Goal: Information Seeking & Learning: Learn about a topic

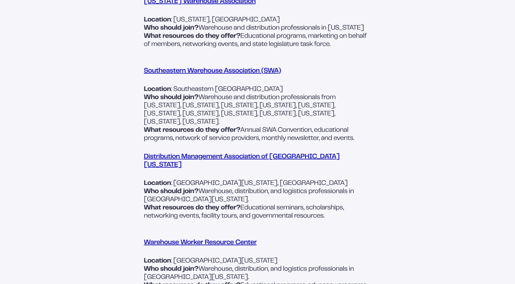
scroll to position [510, 0]
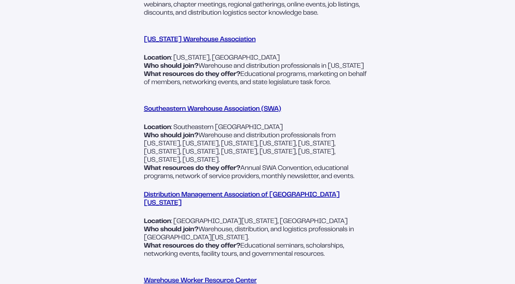
click at [219, 112] on link "Southeastern Warehouse Association (SWA)" at bounding box center [212, 109] width 137 height 6
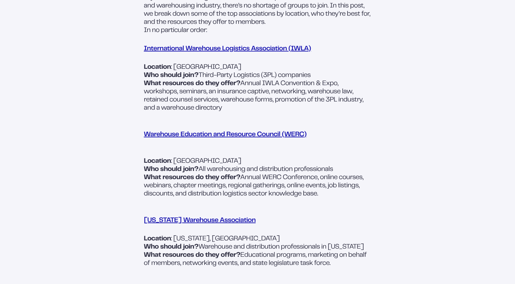
scroll to position [272, 0]
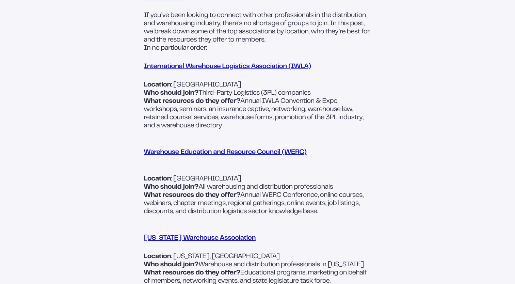
scroll to position [340, 0]
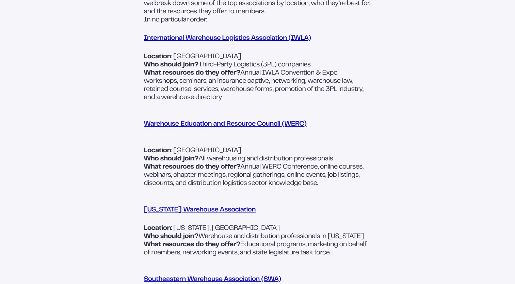
click at [214, 125] on link "Warehouse Education and Resource Council (WERC)" at bounding box center [225, 124] width 163 height 6
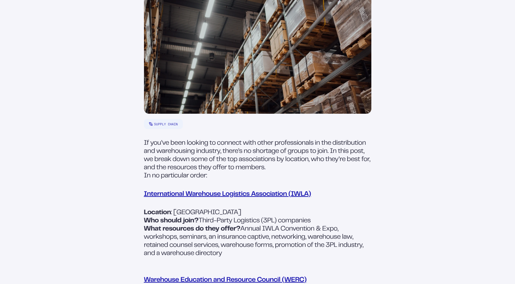
scroll to position [238, 0]
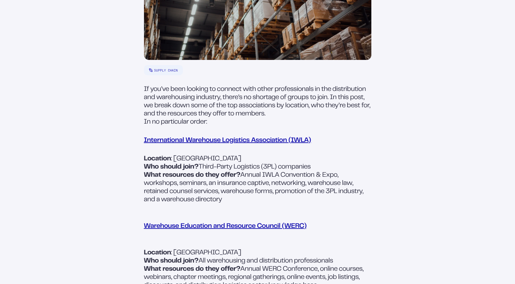
click at [180, 140] on link "International Warehouse Logistics Association (IWLA)" at bounding box center [227, 140] width 167 height 6
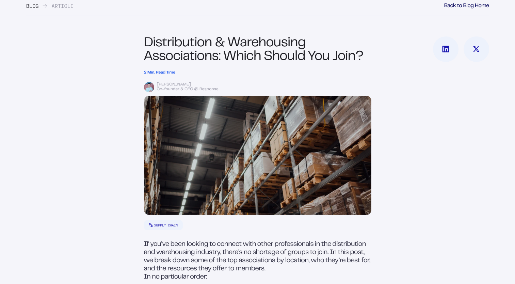
scroll to position [0, 0]
